Goal: Transaction & Acquisition: Book appointment/travel/reservation

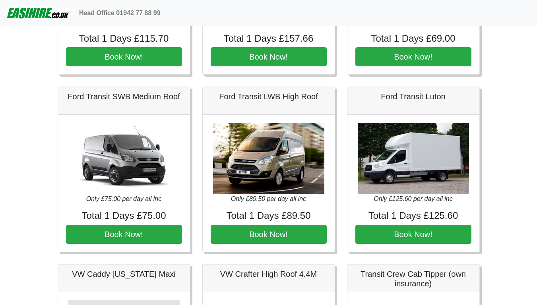
scroll to position [174, 0]
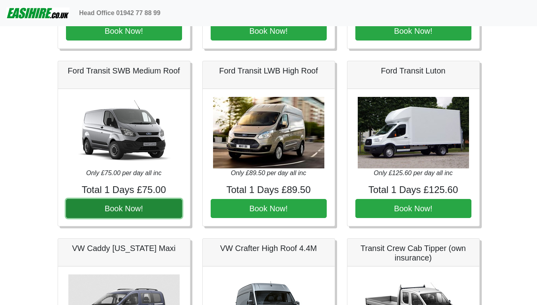
click at [133, 206] on button "Book Now!" at bounding box center [124, 208] width 116 height 19
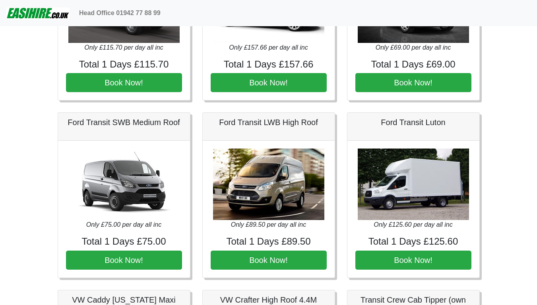
scroll to position [133, 0]
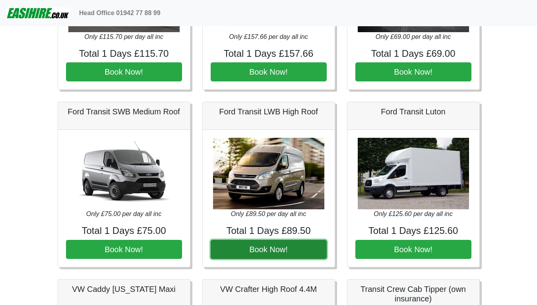
click at [271, 249] on button "Book Now!" at bounding box center [269, 249] width 116 height 19
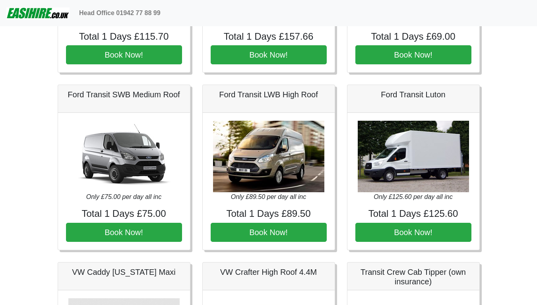
scroll to position [161, 0]
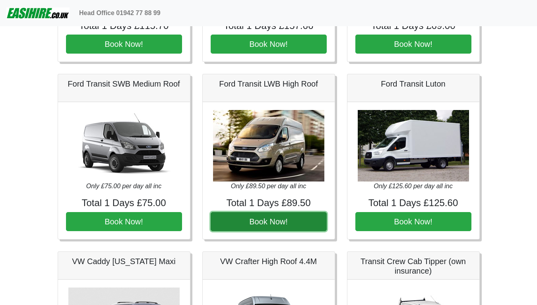
click at [263, 220] on button "Book Now!" at bounding box center [269, 221] width 116 height 19
